Goal: Task Accomplishment & Management: Manage account settings

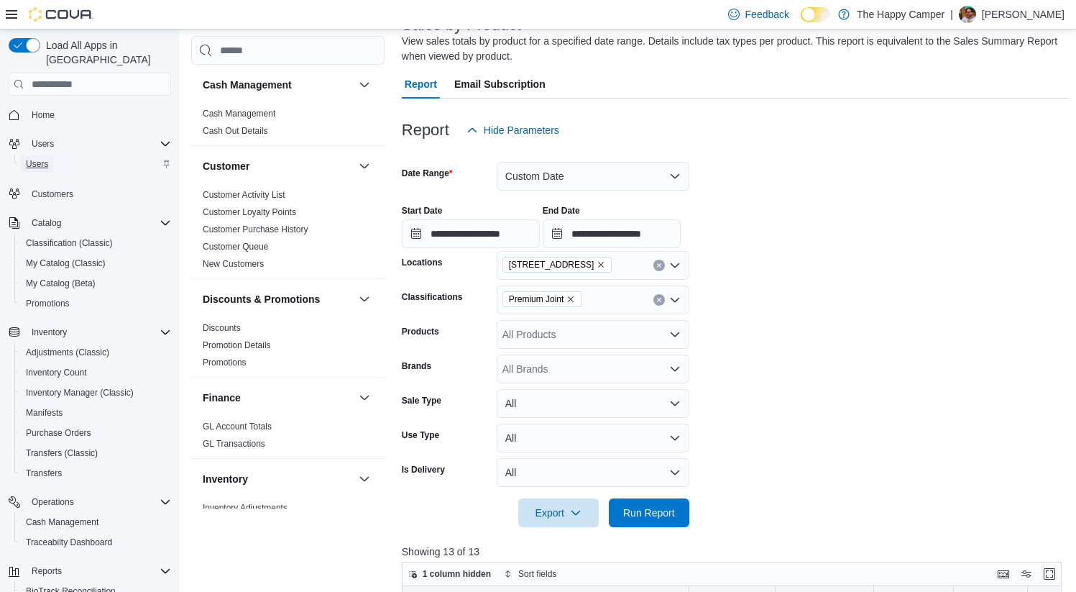
click at [42, 158] on span "Users" at bounding box center [37, 164] width 22 height 12
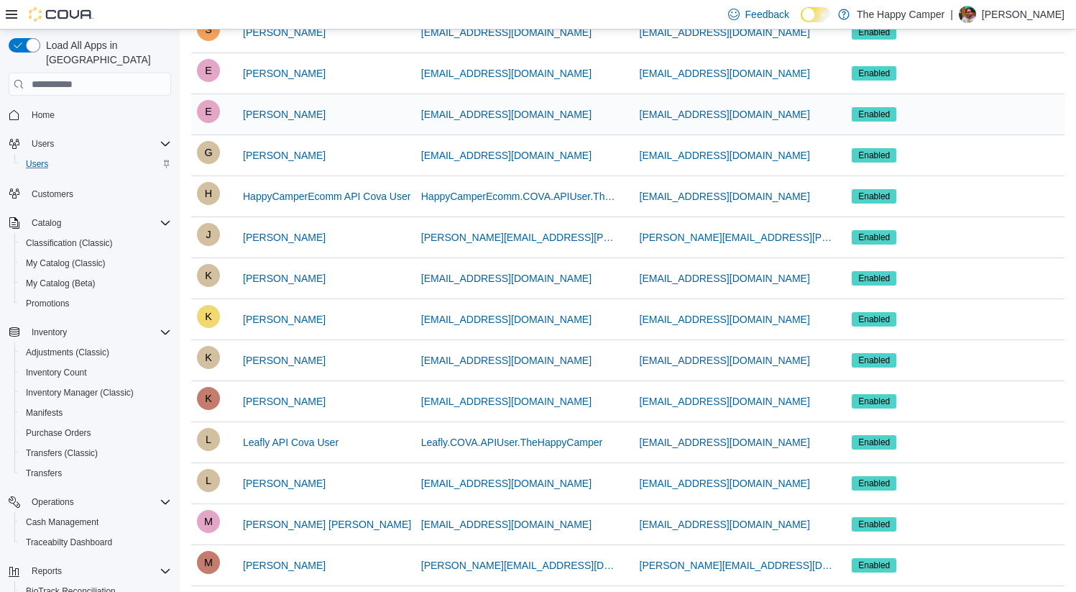
scroll to position [237, 0]
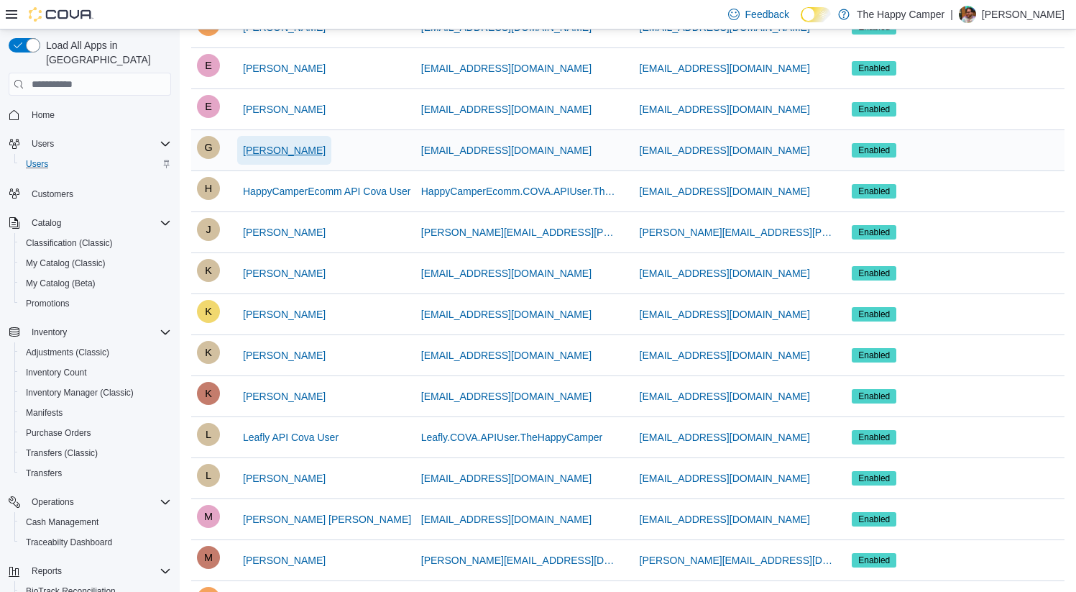
click at [277, 149] on span "[PERSON_NAME]" at bounding box center [284, 150] width 83 height 14
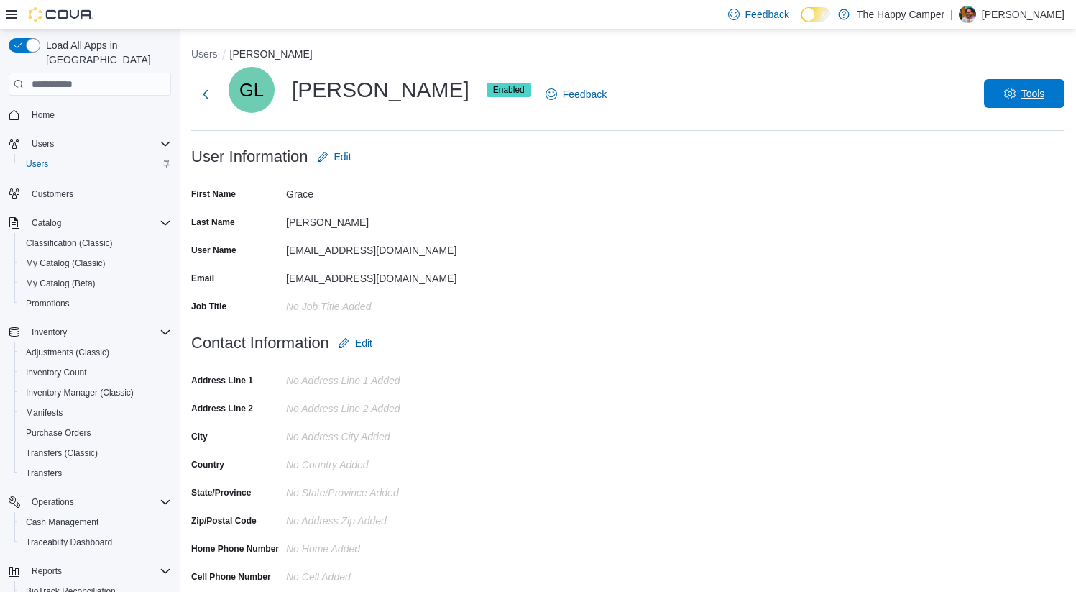
click at [1040, 105] on span "Tools" at bounding box center [1024, 93] width 63 height 29
click at [1011, 155] on span "Disable User" at bounding box center [1003, 160] width 66 height 17
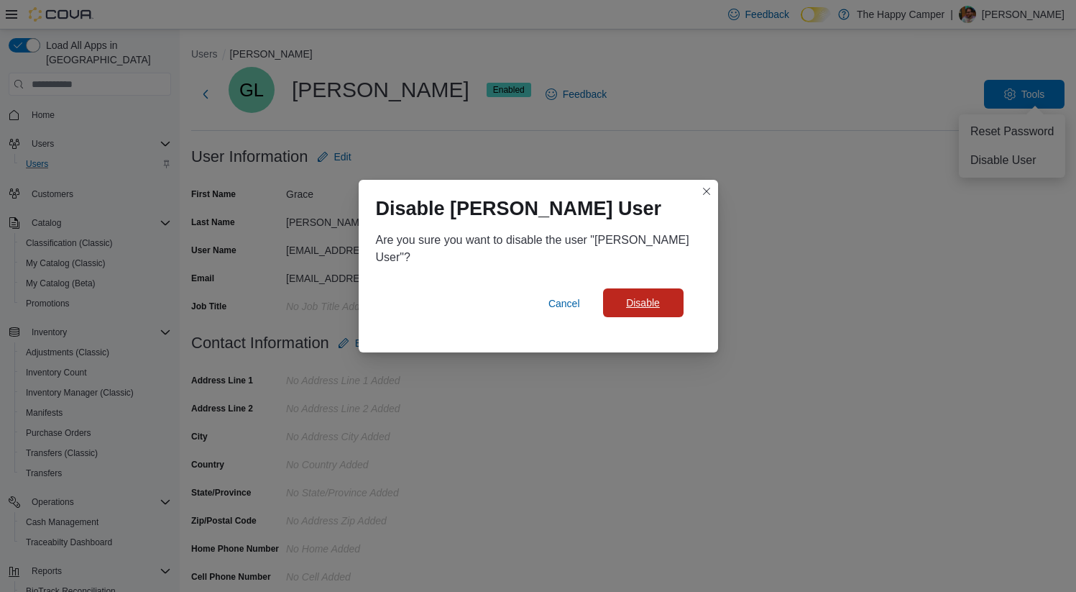
click at [660, 295] on span "Disable" at bounding box center [643, 302] width 34 height 14
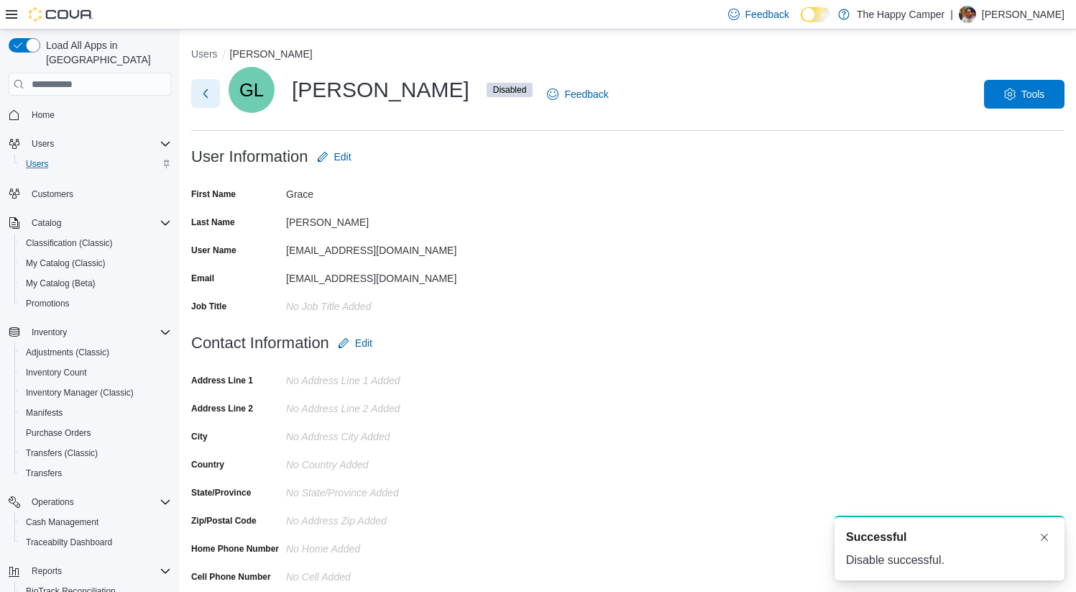
click at [203, 98] on button "Next" at bounding box center [205, 93] width 29 height 29
